Goal: Information Seeking & Learning: Understand process/instructions

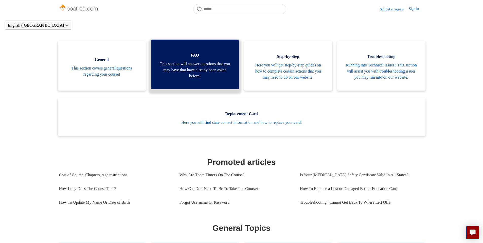
scroll to position [96, 0]
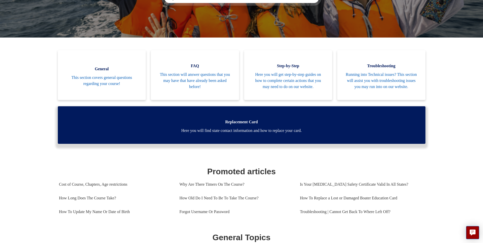
click at [249, 134] on span "Here you will find state contact information and how to replace your card." at bounding box center [241, 131] width 352 height 6
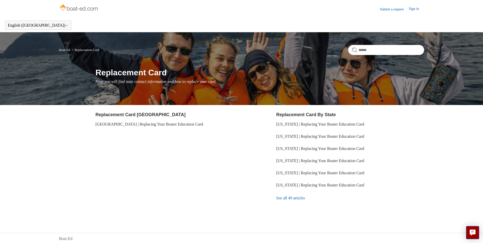
click at [297, 195] on link "See all 49 articles" at bounding box center [350, 198] width 148 height 14
